Goal: Check status

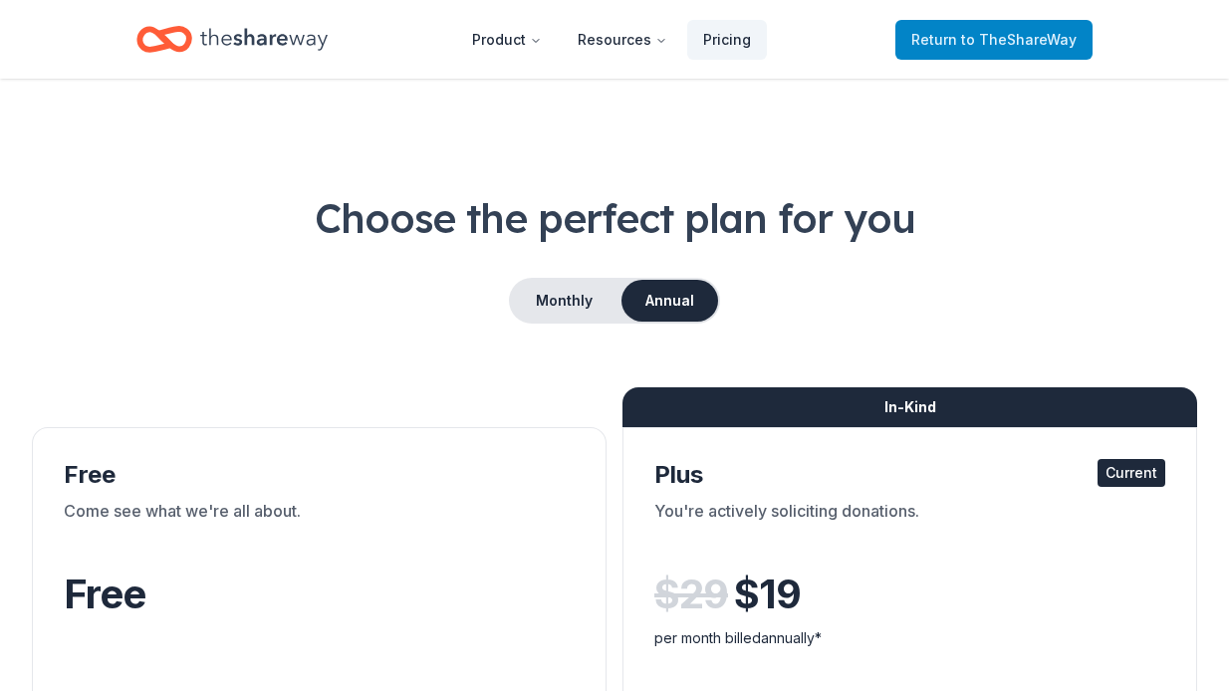
click at [958, 42] on span "Return to TheShareWay" at bounding box center [993, 40] width 165 height 24
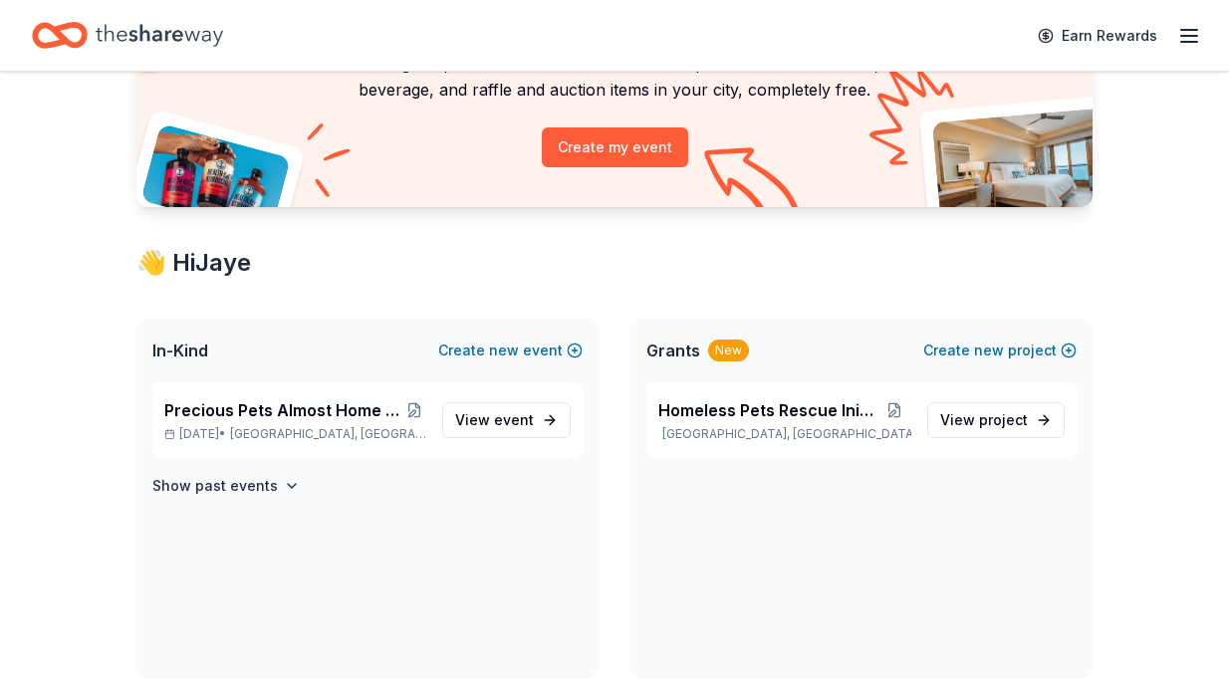
scroll to position [192, 0]
click at [505, 417] on span "event" at bounding box center [514, 419] width 40 height 17
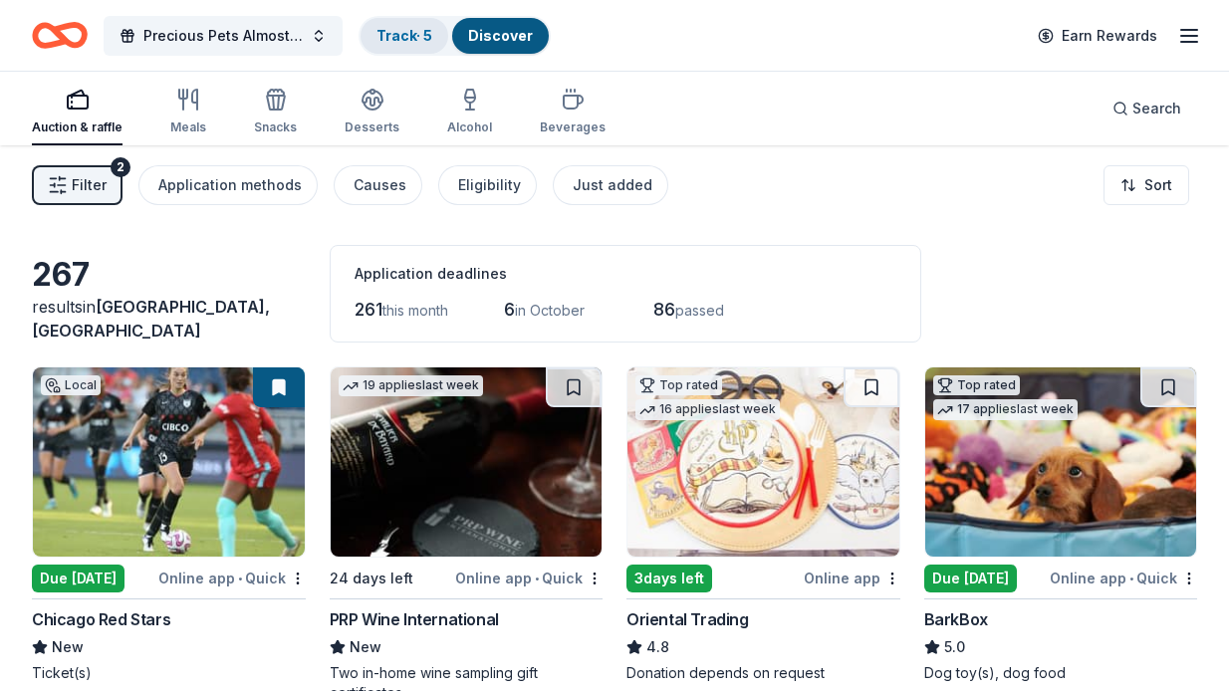
click at [403, 32] on link "Track · 5" at bounding box center [404, 35] width 56 height 17
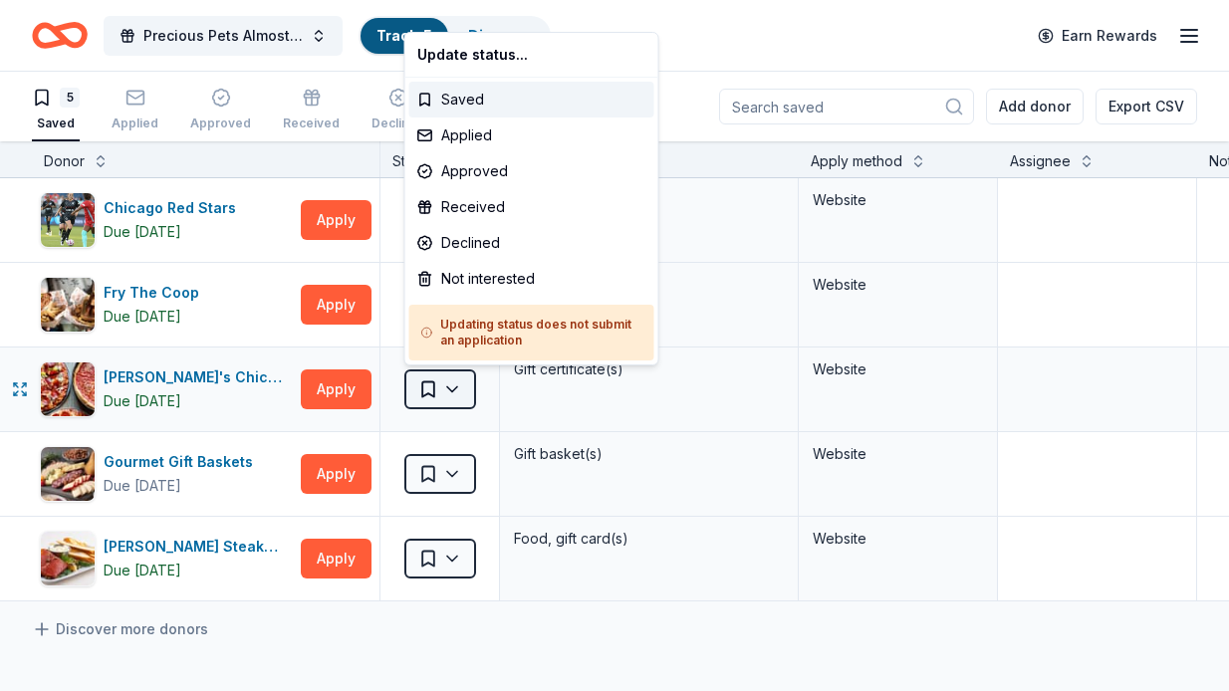
click at [451, 386] on html "Precious Pets Almost Home TOPGOLF FUNDRAISER Track · 5 Discover Earn Rewards 5 …" at bounding box center [614, 345] width 1229 height 691
click at [463, 134] on div "Applied" at bounding box center [531, 135] width 245 height 36
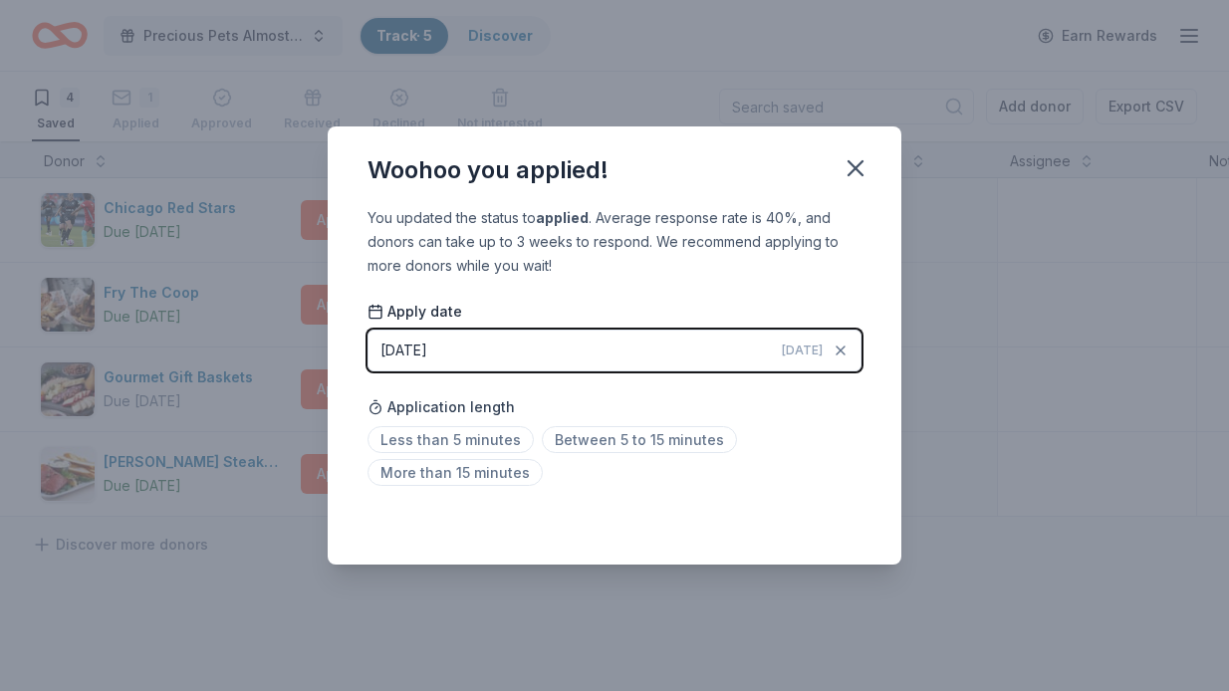
click at [417, 347] on div "[DATE]" at bounding box center [403, 351] width 47 height 24
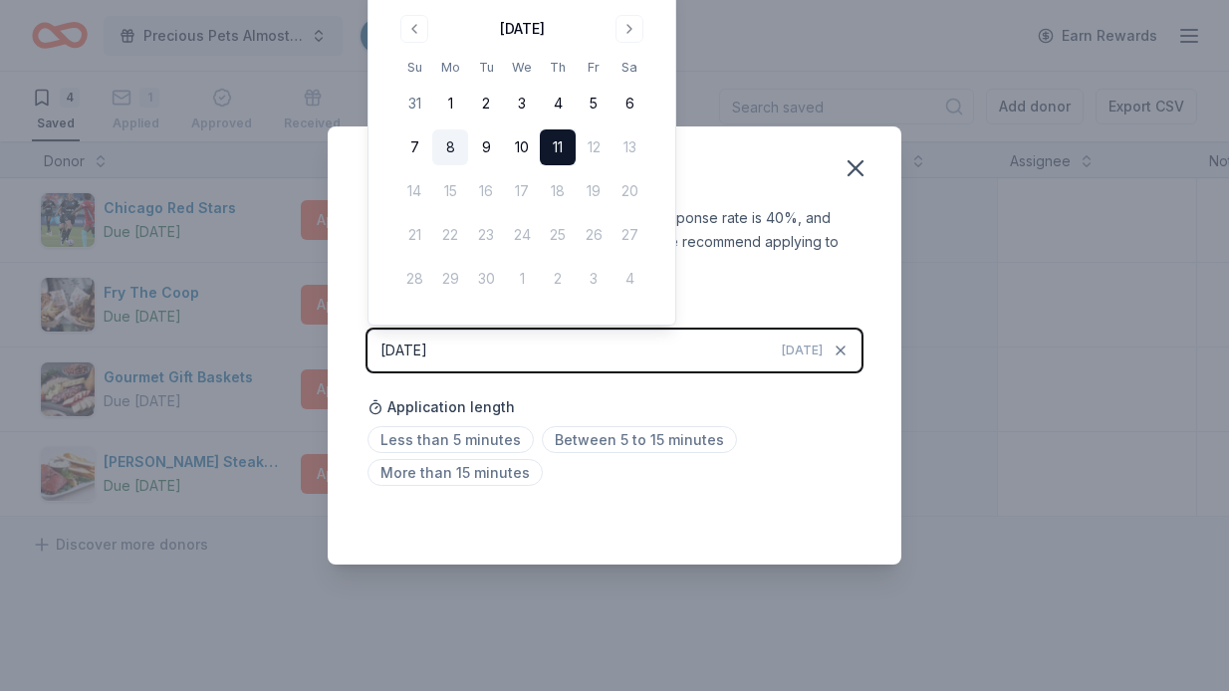
click at [448, 141] on button "8" at bounding box center [450, 147] width 36 height 36
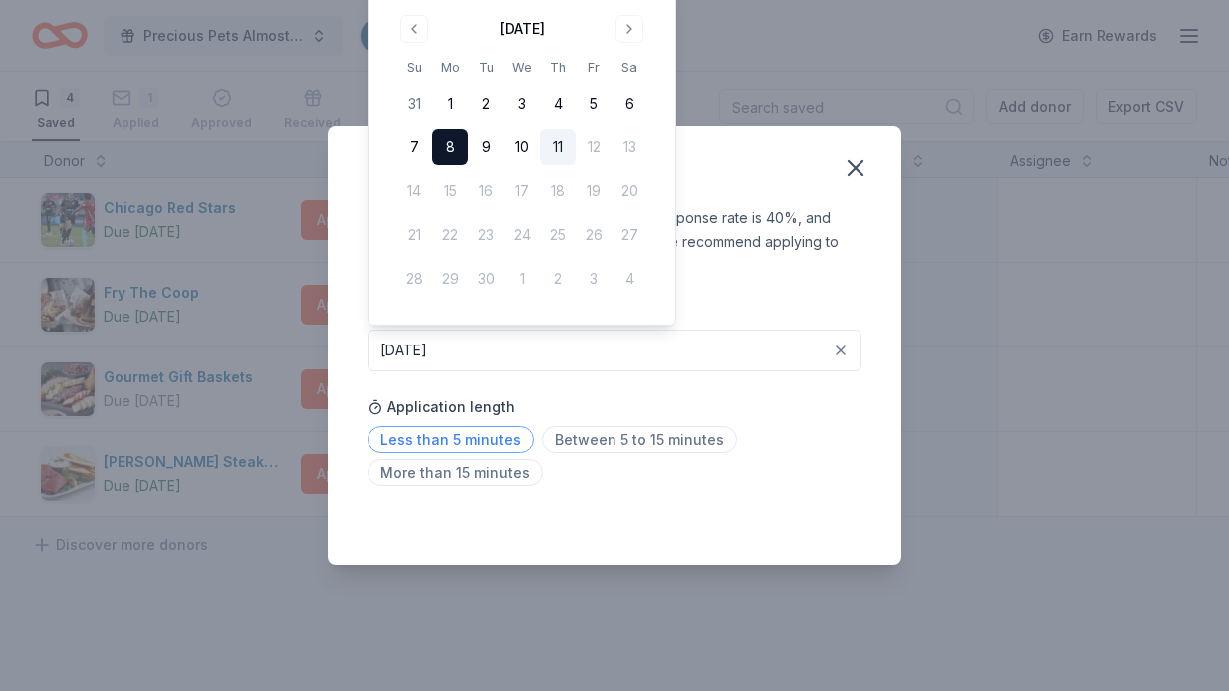
click at [475, 439] on span "Less than 5 minutes" at bounding box center [450, 439] width 166 height 27
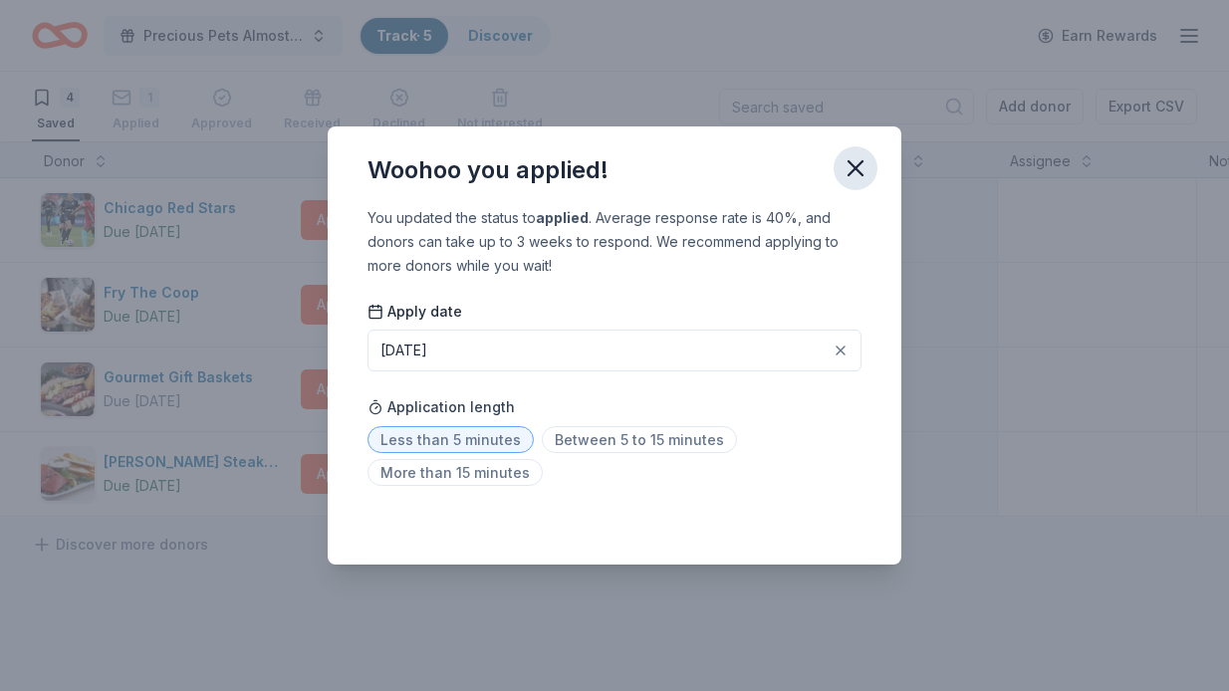
click at [856, 164] on icon "button" at bounding box center [855, 168] width 28 height 28
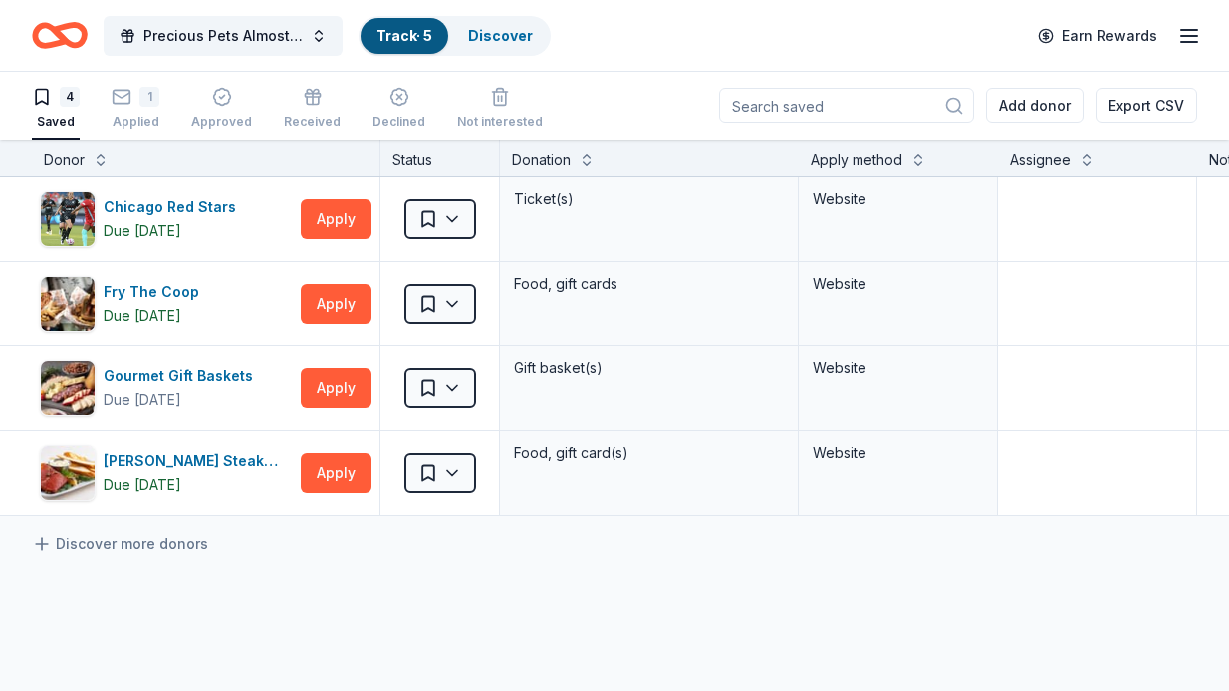
scroll to position [1, 0]
click at [406, 40] on link "Track · 5" at bounding box center [404, 35] width 56 height 17
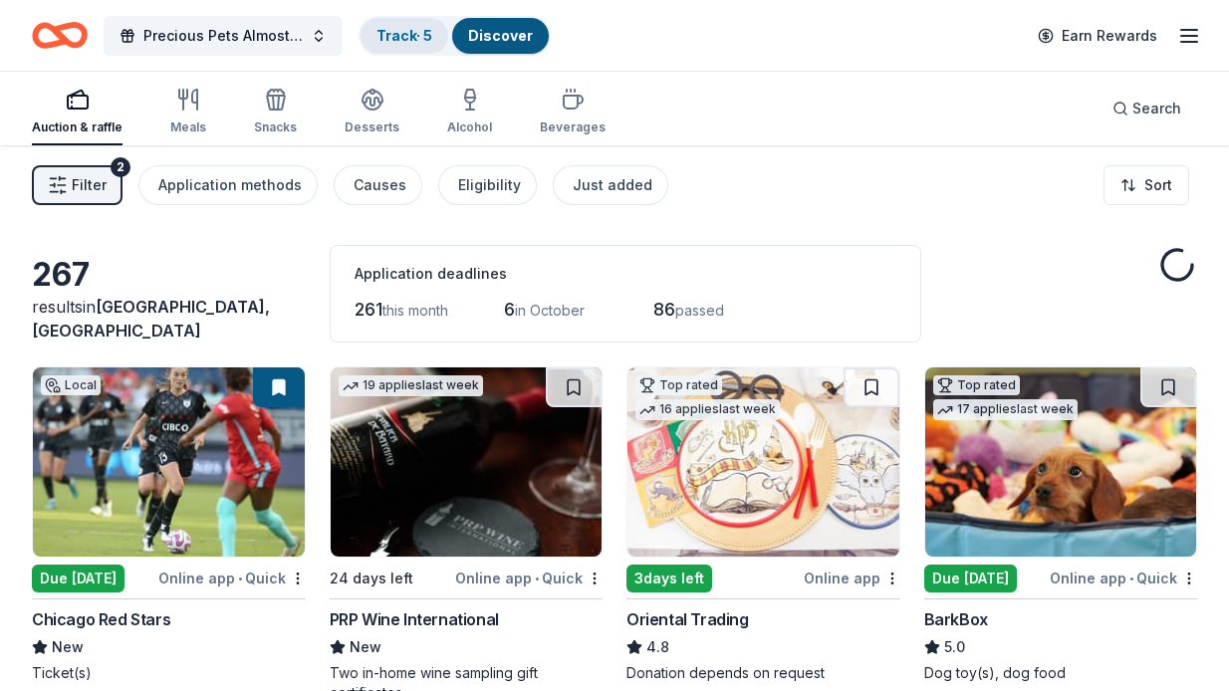
click at [406, 31] on link "Track · 5" at bounding box center [404, 35] width 56 height 17
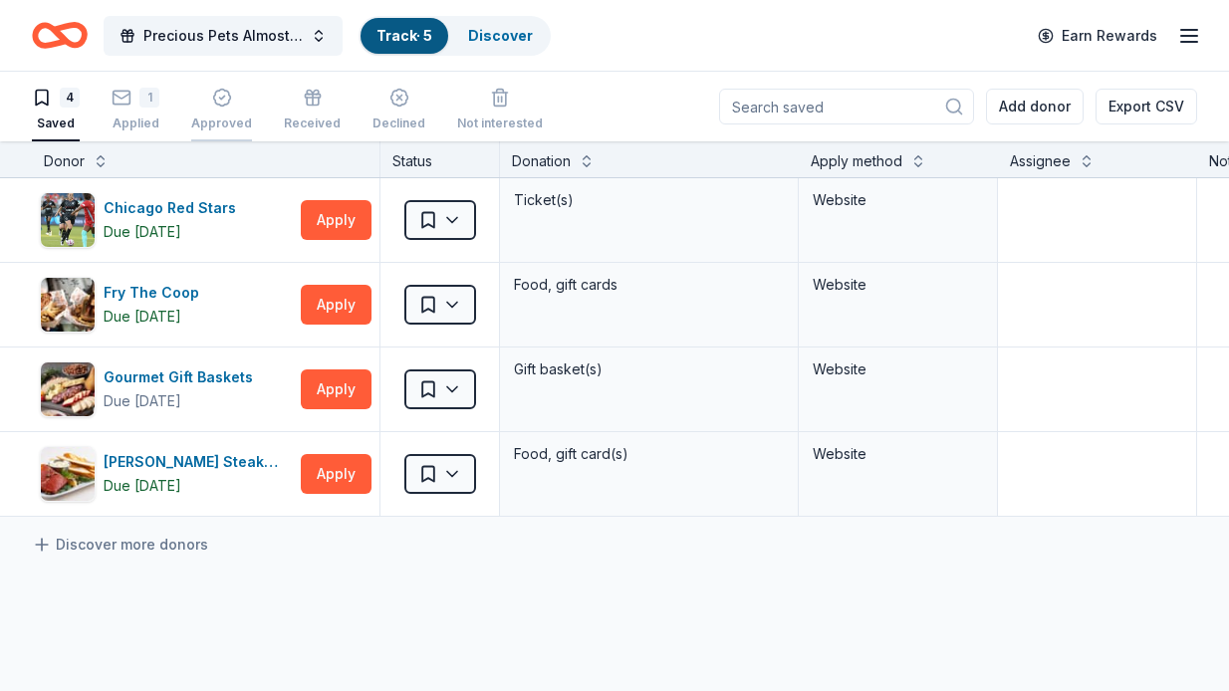
click at [217, 95] on icon "button" at bounding box center [222, 98] width 20 height 20
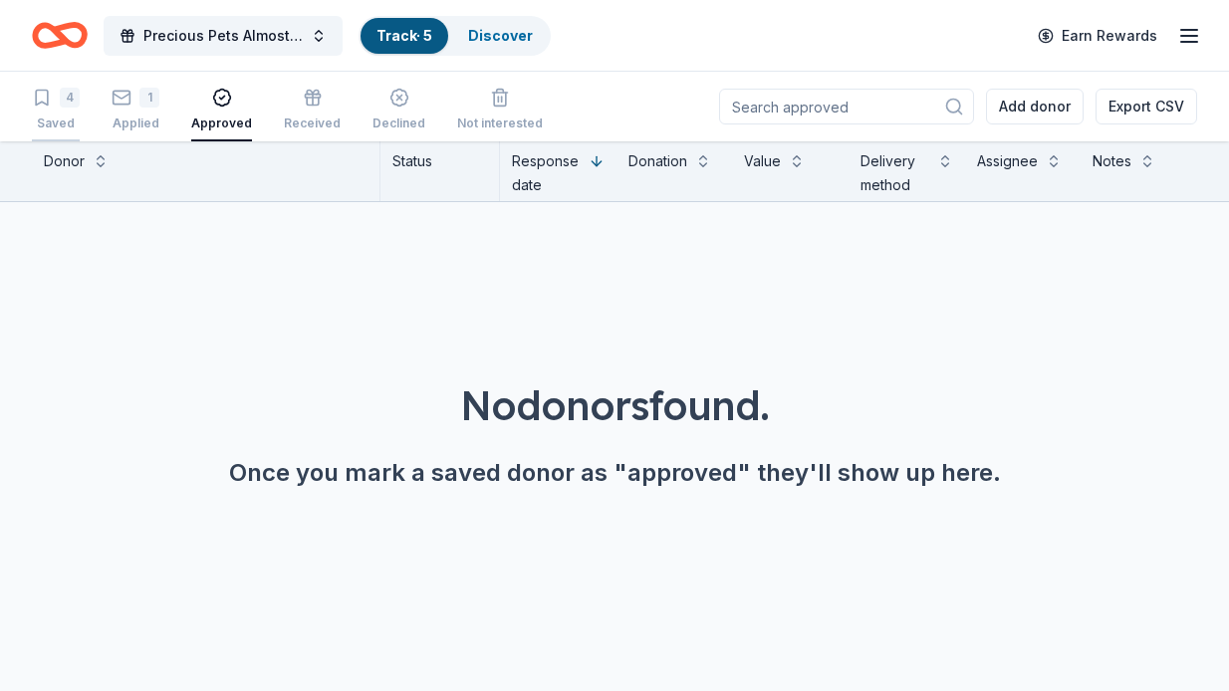
click at [69, 93] on div "4" at bounding box center [70, 98] width 20 height 20
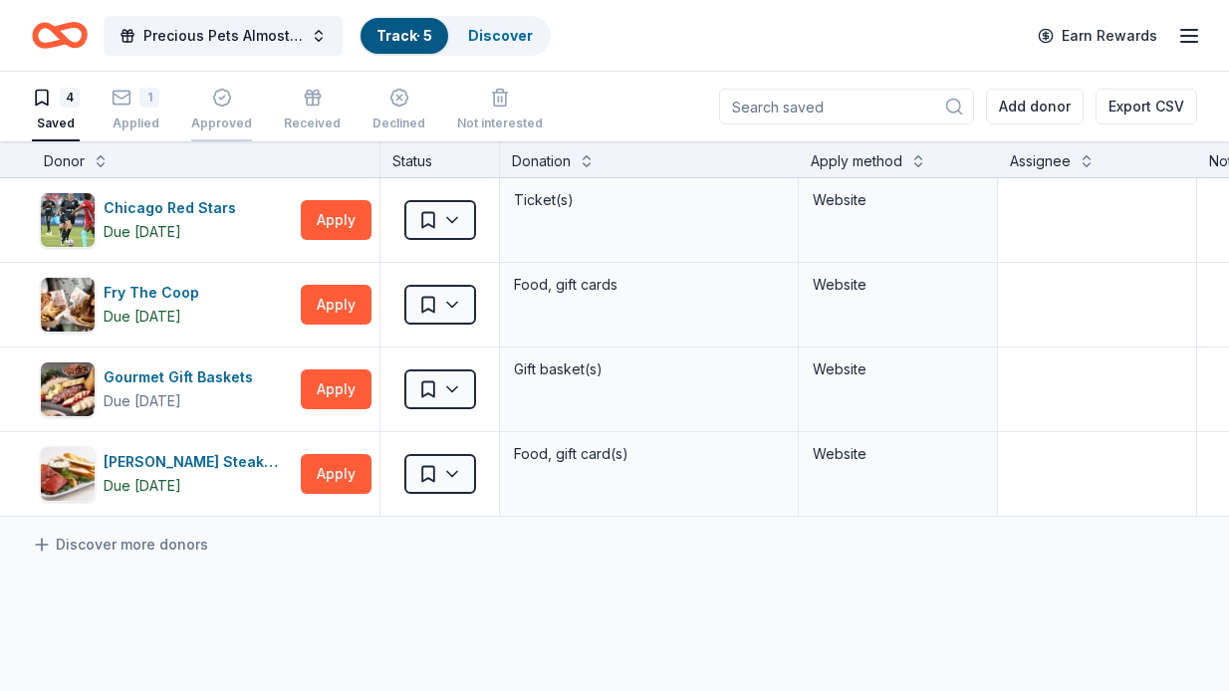
click at [220, 98] on icon "button" at bounding box center [221, 97] width 5 height 3
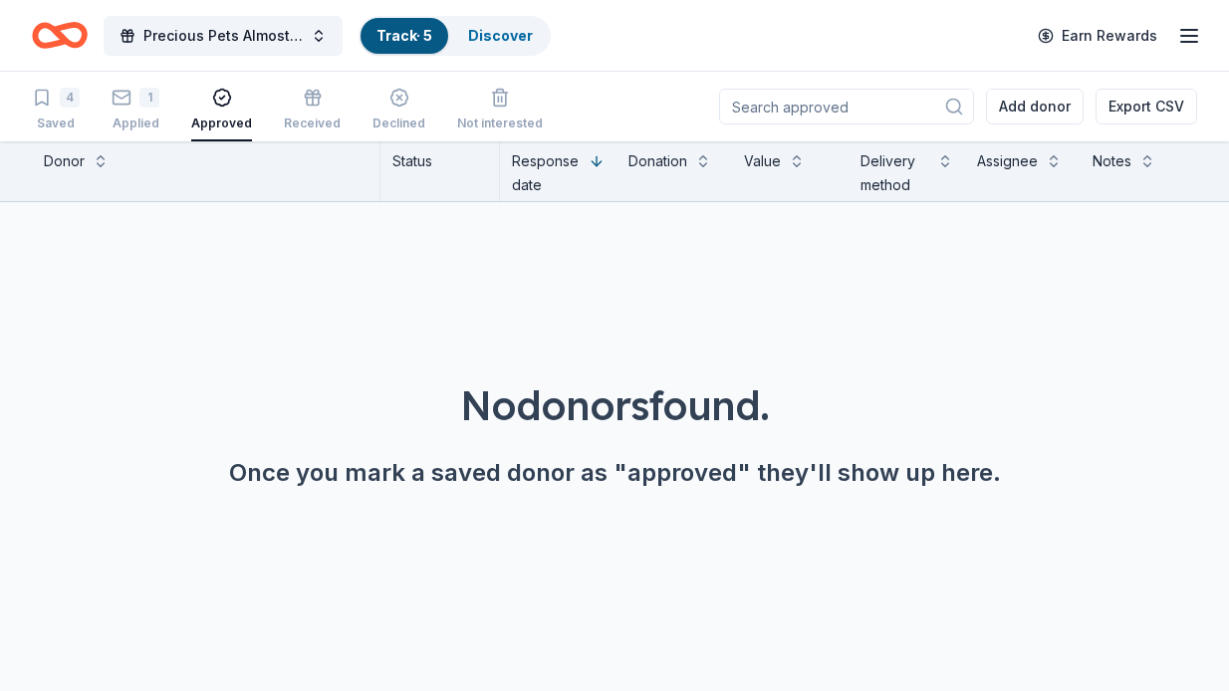
click at [293, 179] on div "Donor" at bounding box center [206, 171] width 348 height 60
click at [41, 97] on icon "button" at bounding box center [42, 98] width 20 height 20
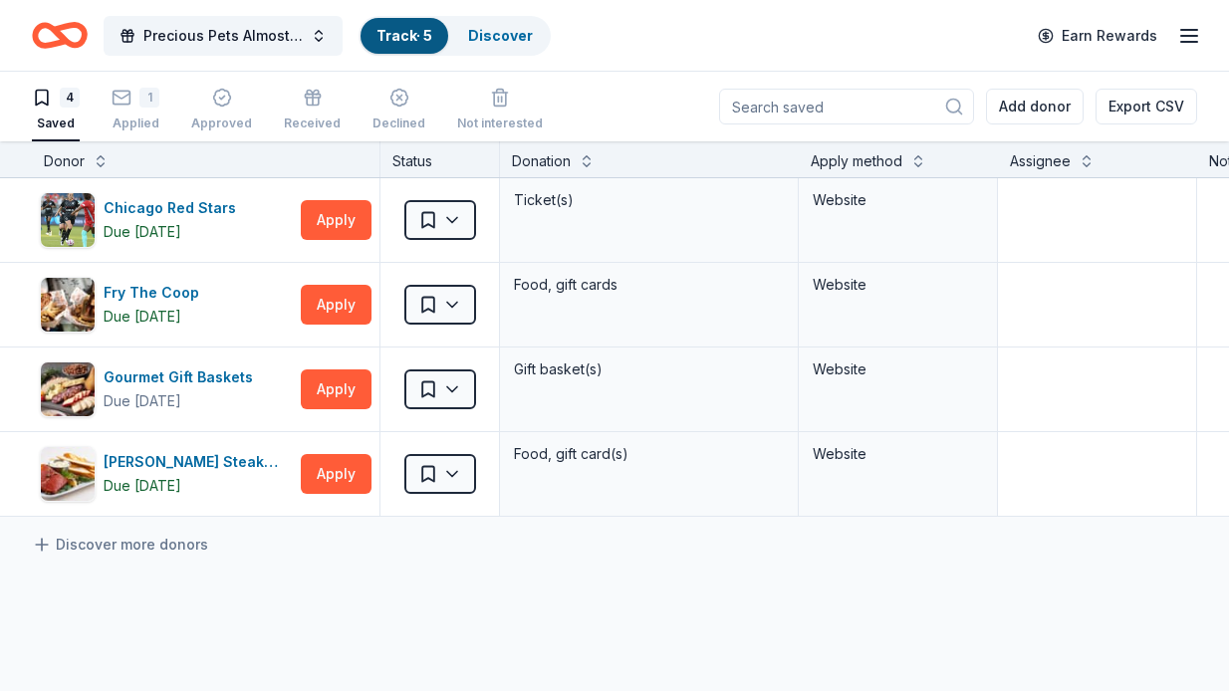
click at [1190, 33] on icon "button" at bounding box center [1189, 36] width 24 height 24
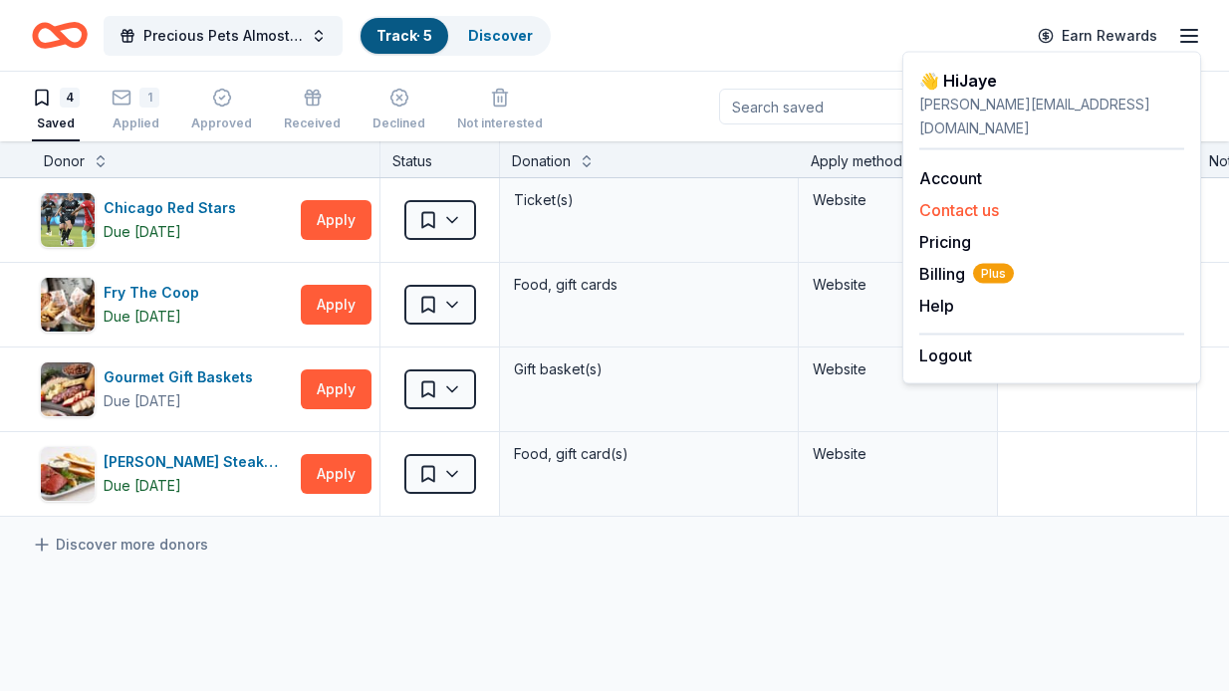
click at [979, 198] on button "Contact us" at bounding box center [959, 210] width 80 height 24
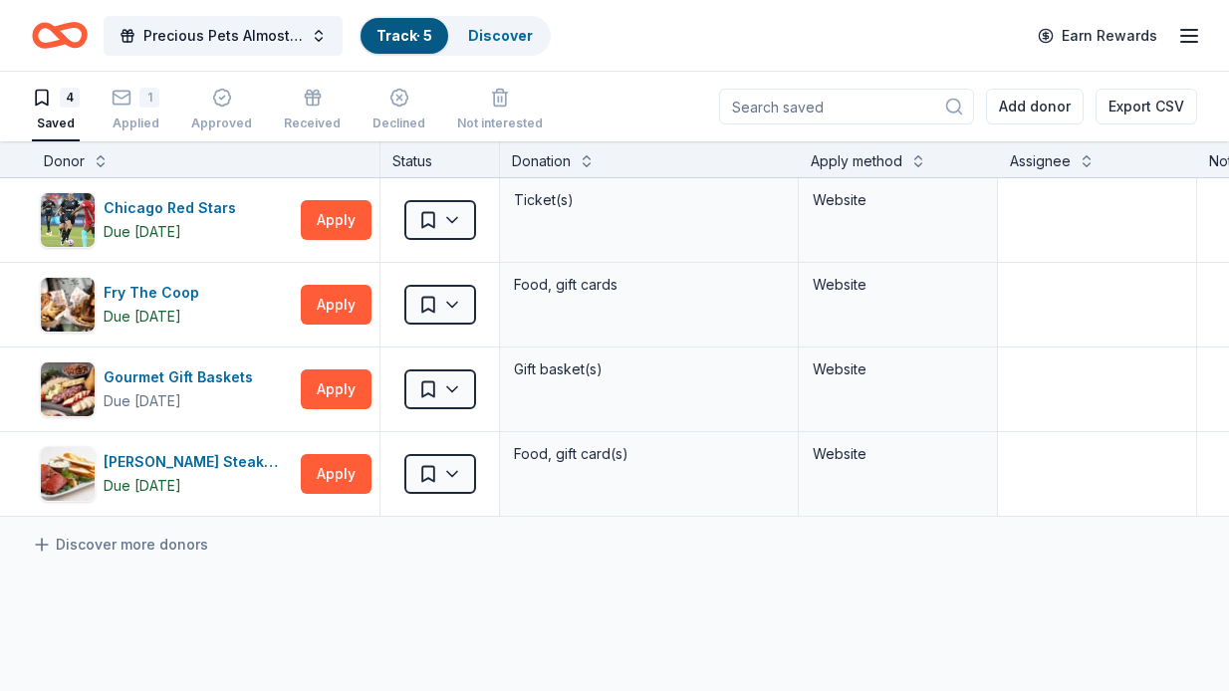
click at [1184, 30] on line "button" at bounding box center [1189, 30] width 16 height 0
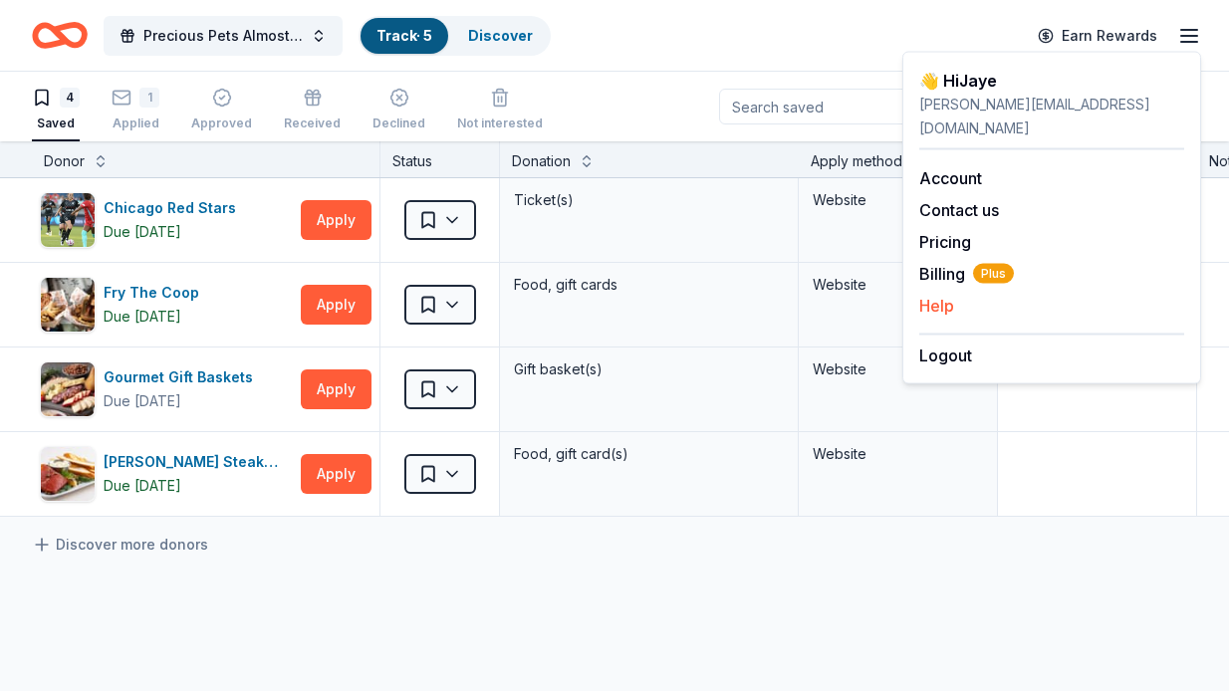
click at [939, 294] on button "Help" at bounding box center [936, 306] width 35 height 24
